Goal: Information Seeking & Learning: Learn about a topic

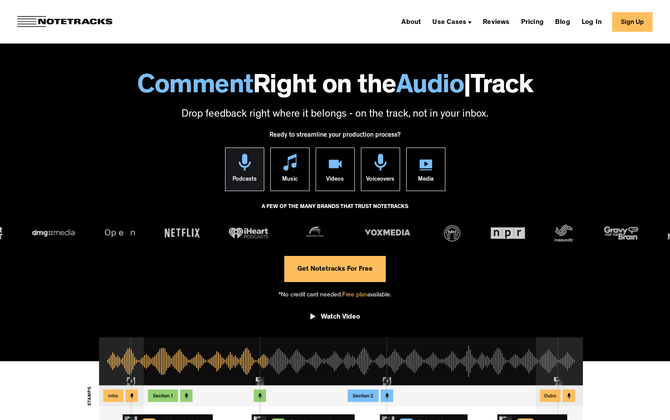
scroll to position [14, 0]
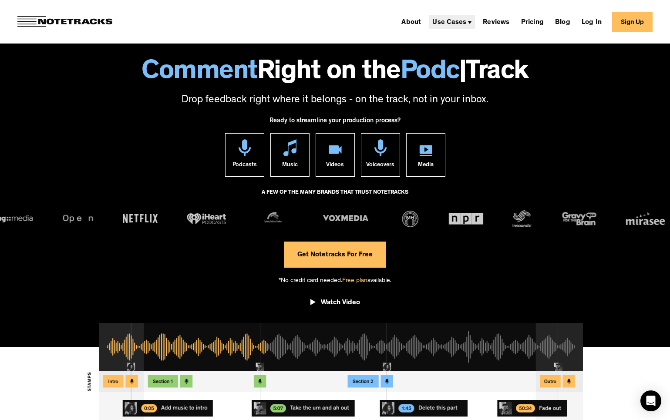
click at [455, 24] on div "Use Cases" at bounding box center [449, 22] width 34 height 7
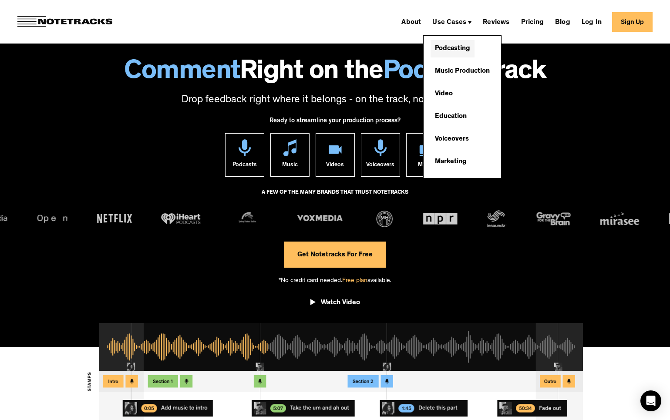
click at [454, 51] on link "Podcasting" at bounding box center [453, 48] width 44 height 17
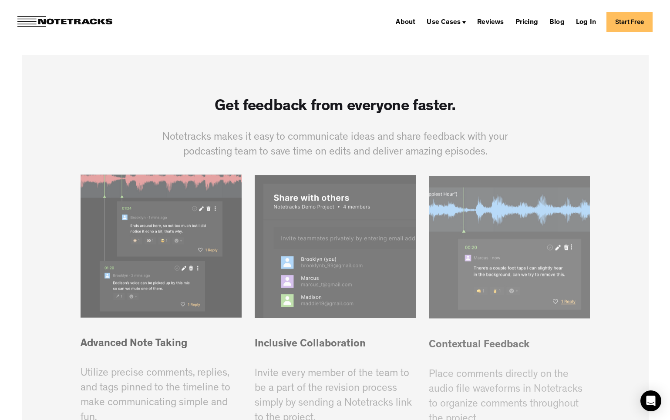
scroll to position [533, 0]
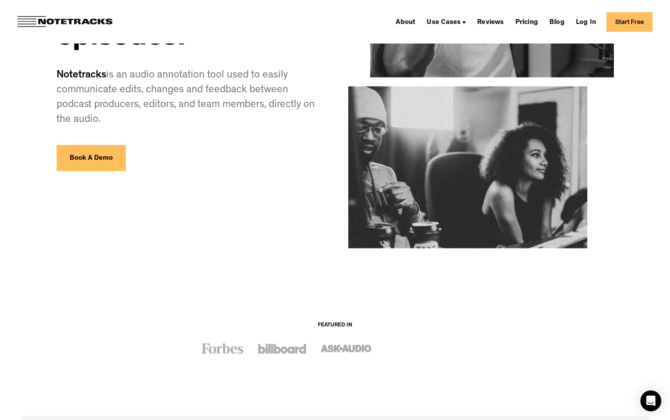
scroll to position [157, 0]
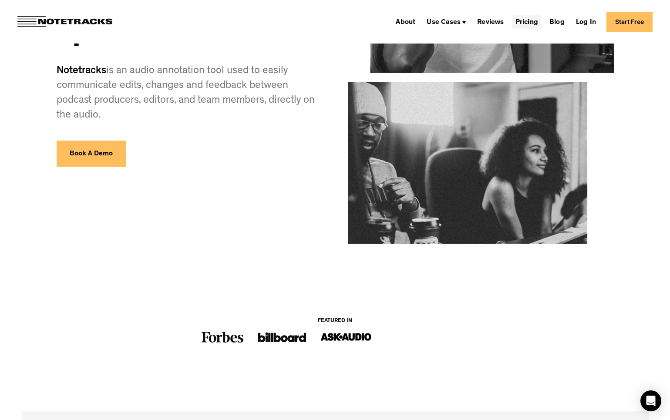
click at [529, 24] on link "Pricing" at bounding box center [527, 22] width 30 height 14
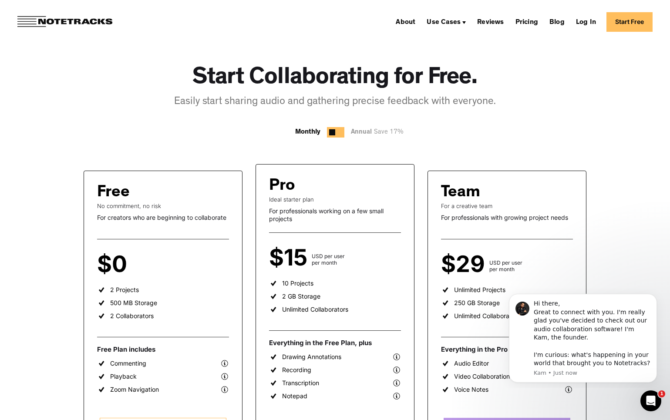
scroll to position [25, 0]
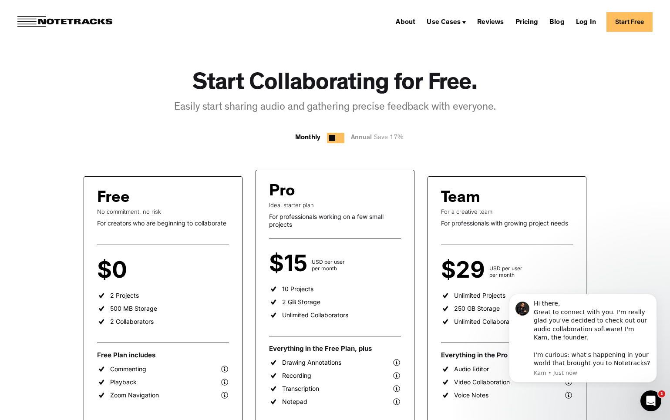
click at [336, 134] on div at bounding box center [335, 138] width 17 height 10
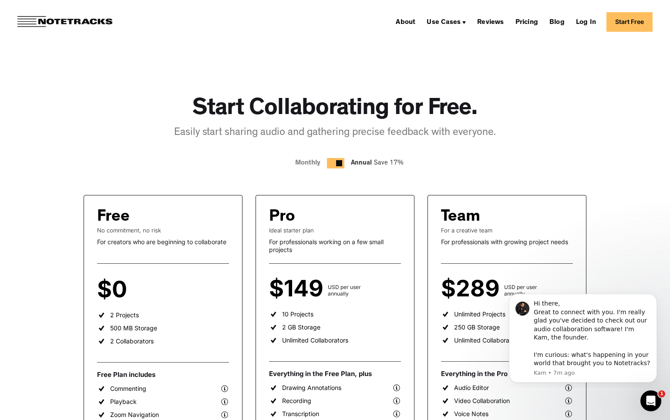
scroll to position [0, 0]
click at [445, 21] on div "Use Cases" at bounding box center [444, 22] width 34 height 7
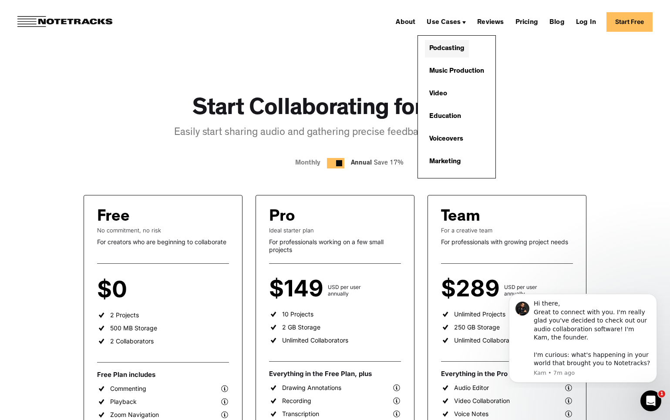
click at [446, 47] on link "Podcasting" at bounding box center [447, 48] width 44 height 17
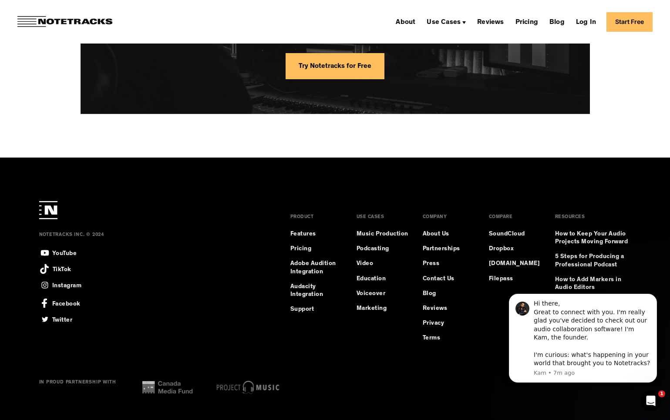
scroll to position [2332, 0]
